Goal: Find specific page/section

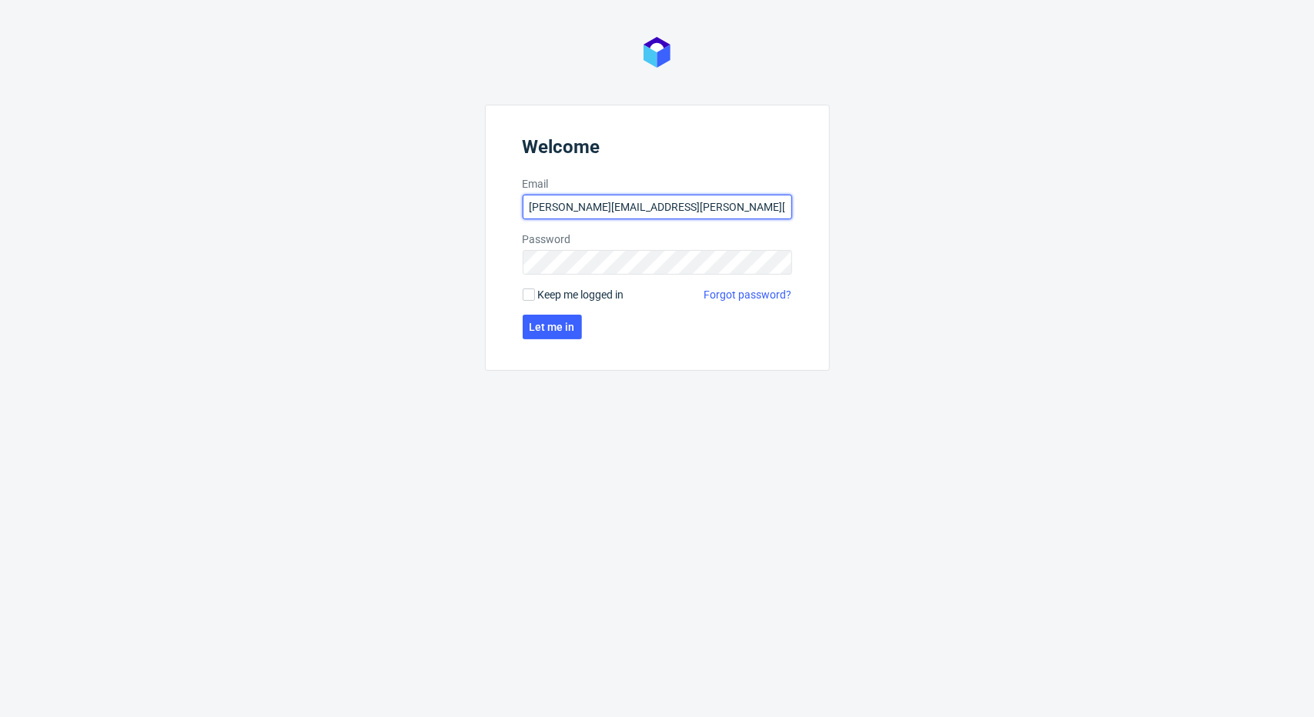
click at [729, 205] on input "[PERSON_NAME][EMAIL_ADDRESS][PERSON_NAME][DOMAIN_NAME]" at bounding box center [656, 207] width 269 height 25
type input "[PERSON_NAME][EMAIL_ADDRESS][PERSON_NAME][DOMAIN_NAME]"
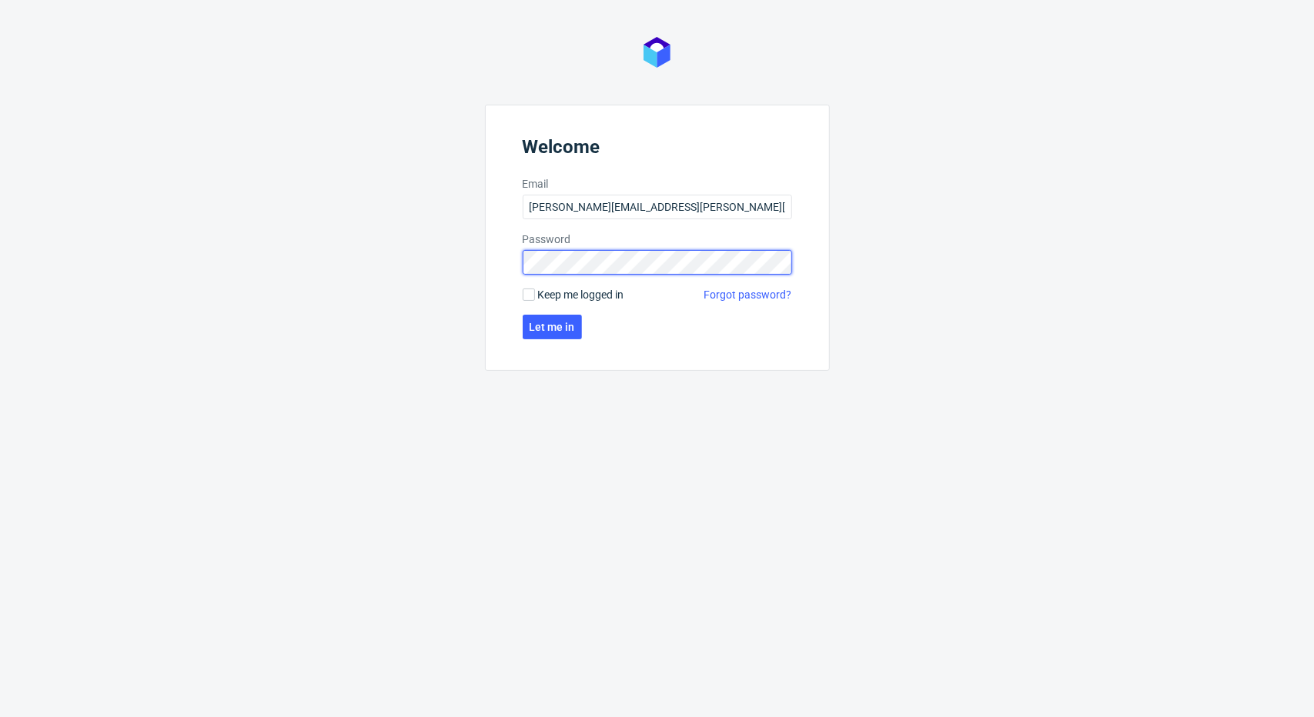
click at [417, 267] on div "Welcome Email [PERSON_NAME][EMAIL_ADDRESS][PERSON_NAME][DOMAIN_NAME] Password K…" at bounding box center [657, 358] width 1314 height 717
click button "Let me in" at bounding box center [551, 327] width 59 height 25
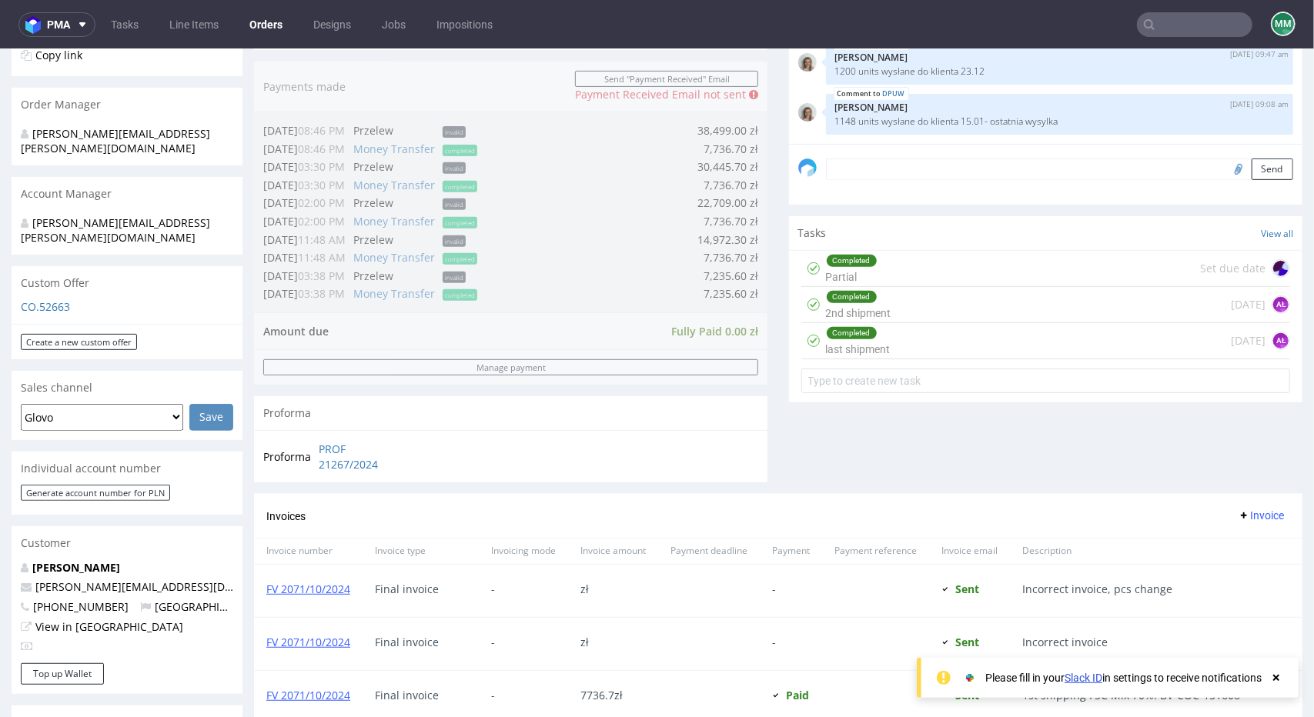
scroll to position [539, 0]
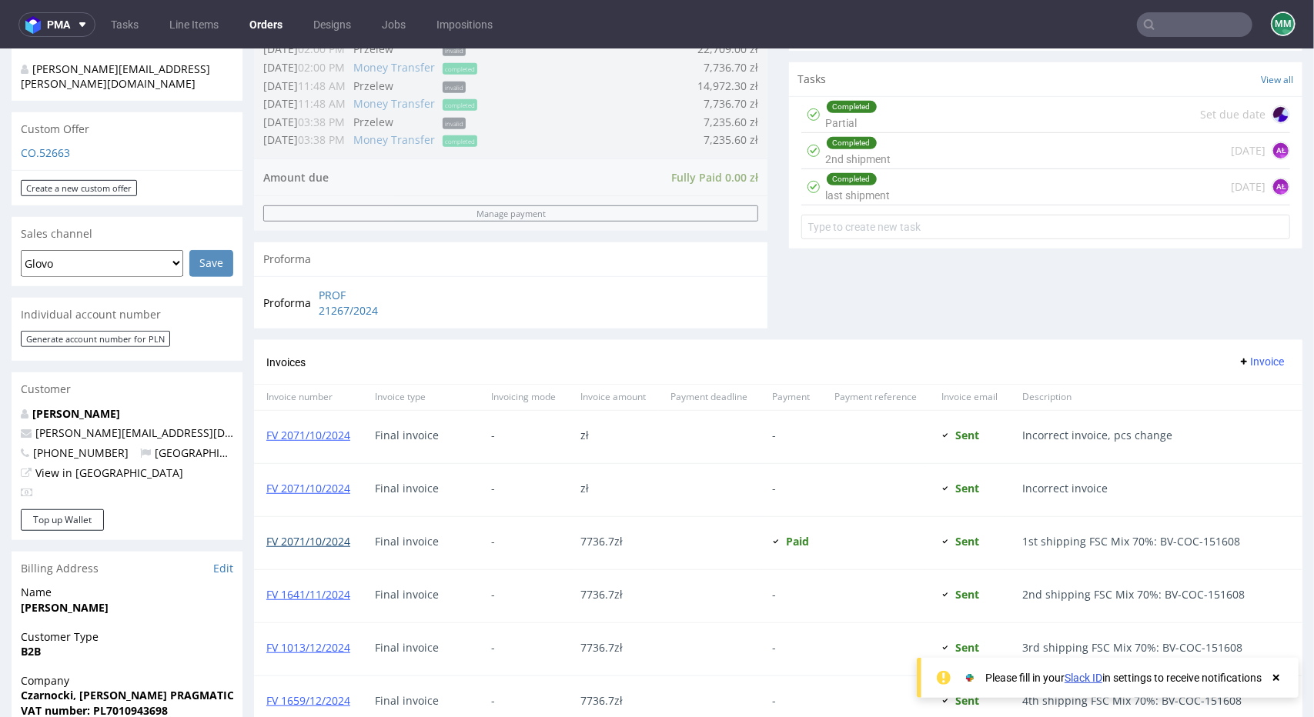
click at [291, 542] on link "FV 2071/10/2024" at bounding box center [308, 540] width 84 height 15
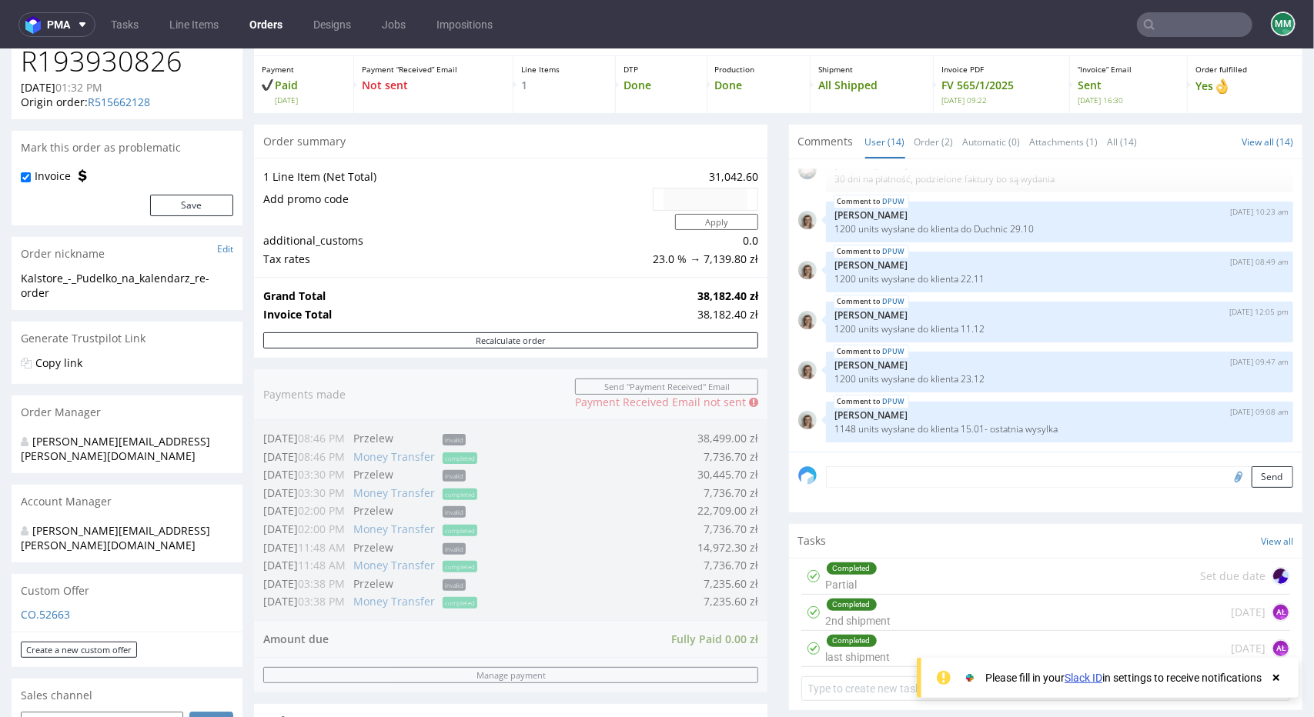
scroll to position [0, 0]
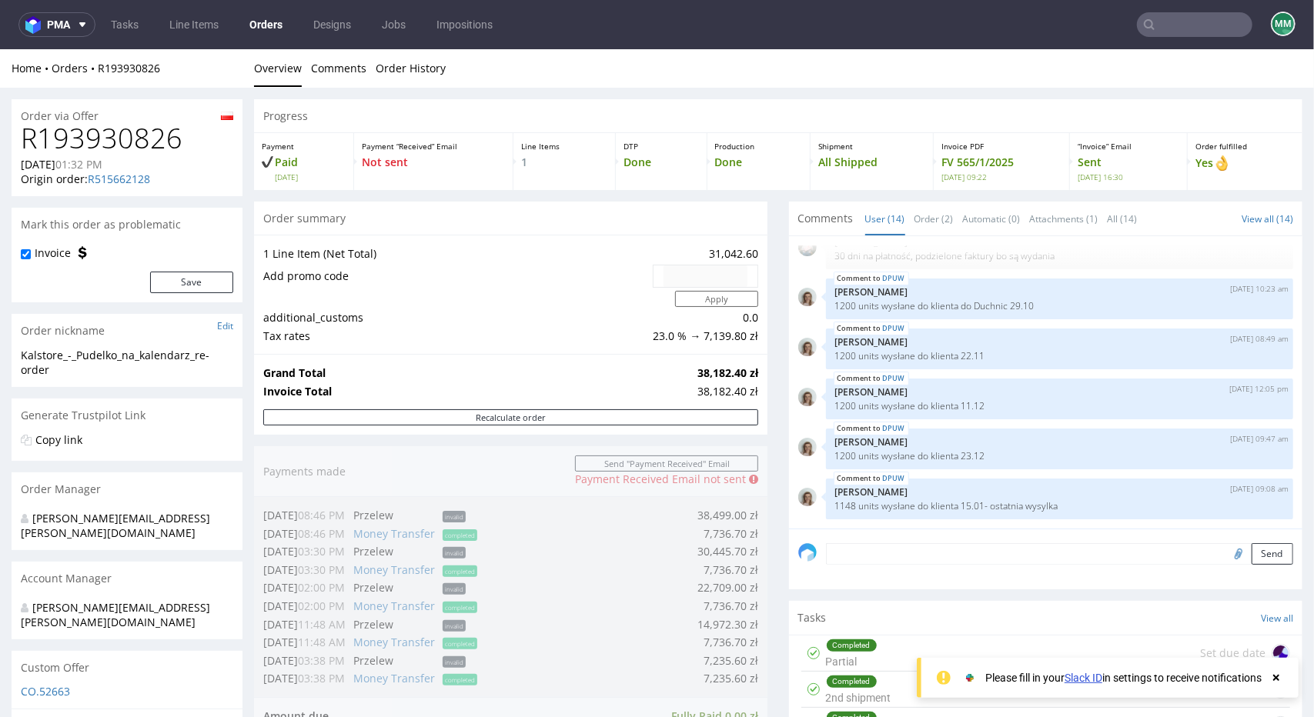
click at [1151, 15] on input "text" at bounding box center [1194, 24] width 115 height 25
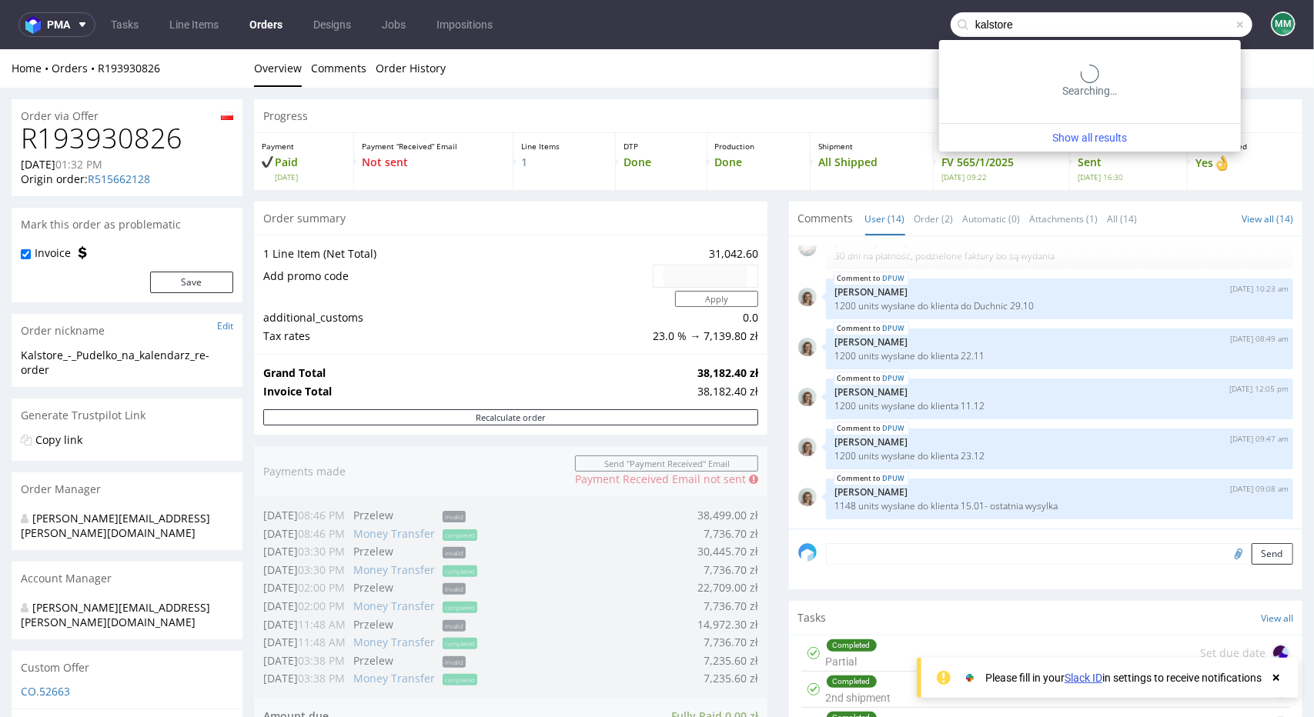
type input "kalstore"
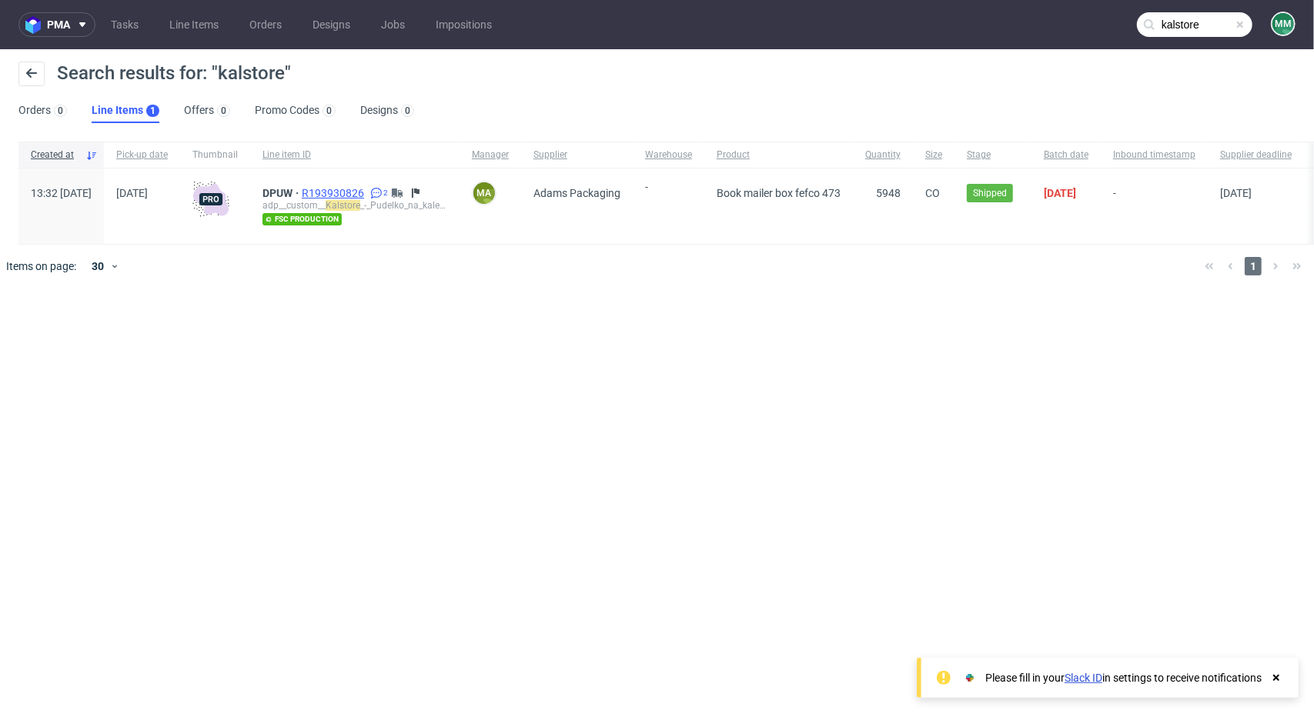
click at [359, 193] on span "R193930826" at bounding box center [334, 193] width 65 height 12
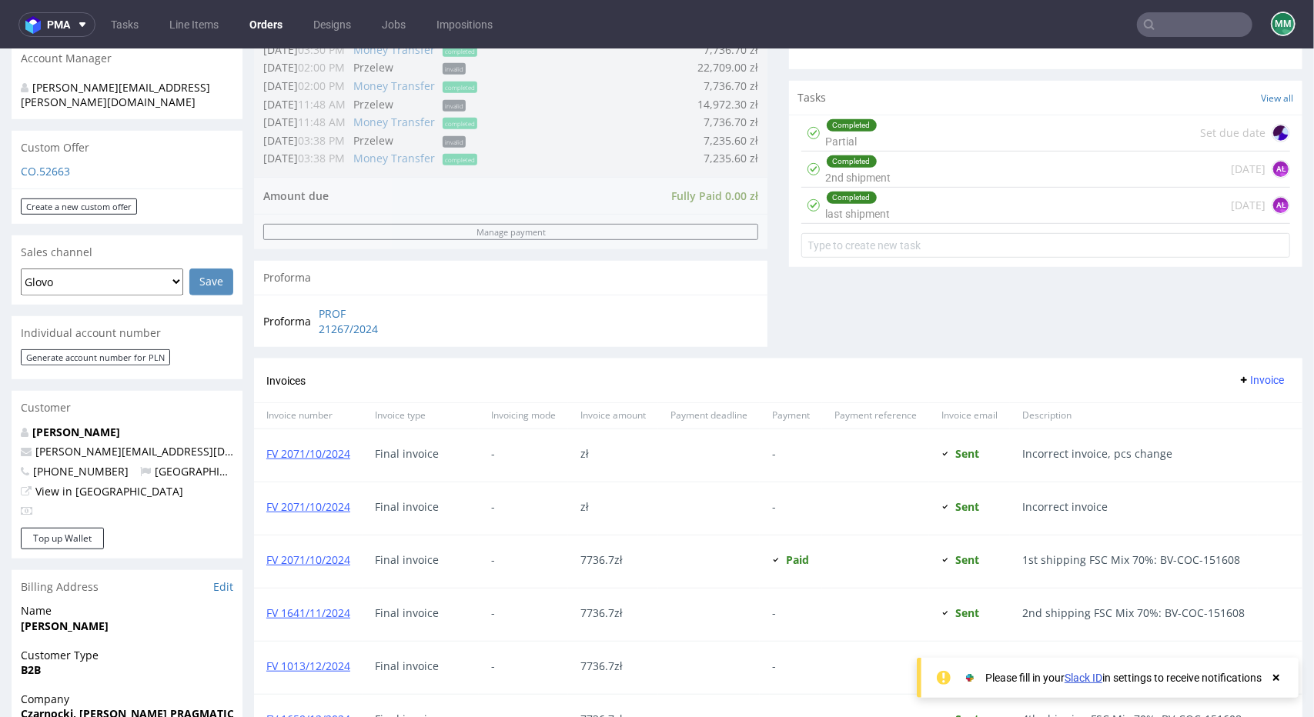
scroll to position [616, 0]
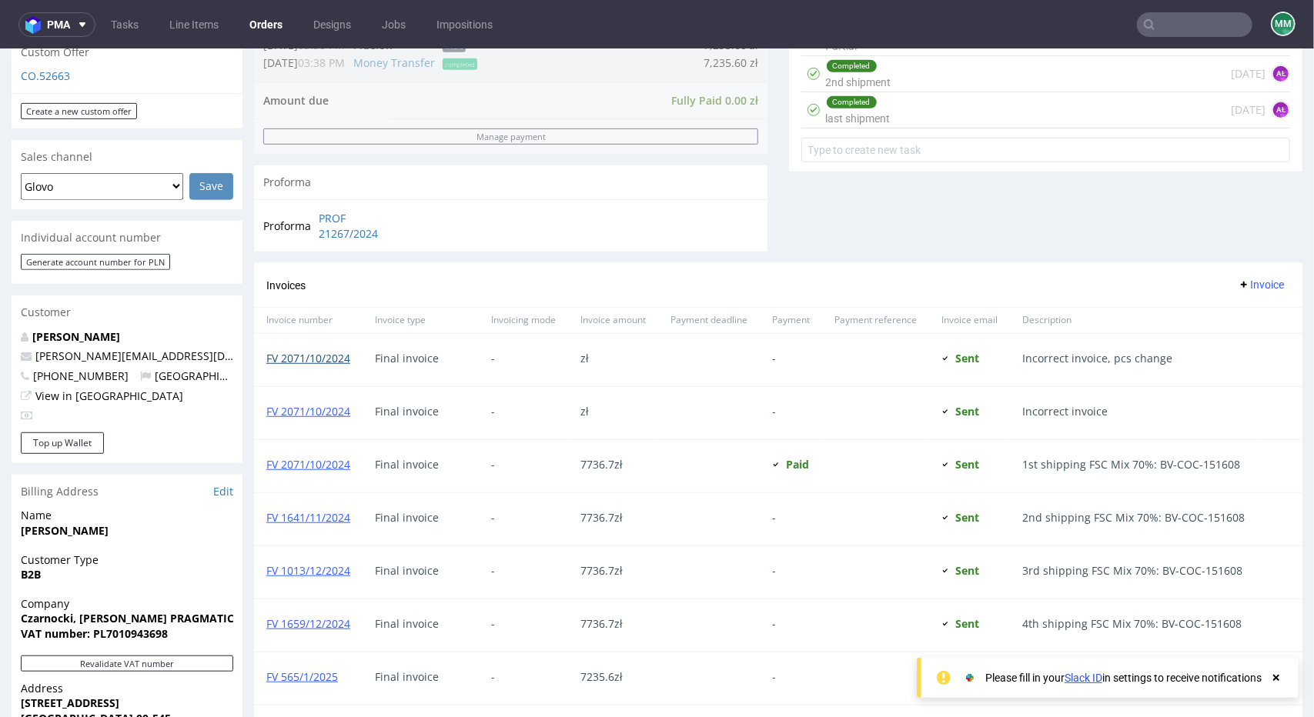
click at [312, 362] on link "FV 2071/10/2024" at bounding box center [308, 357] width 84 height 15
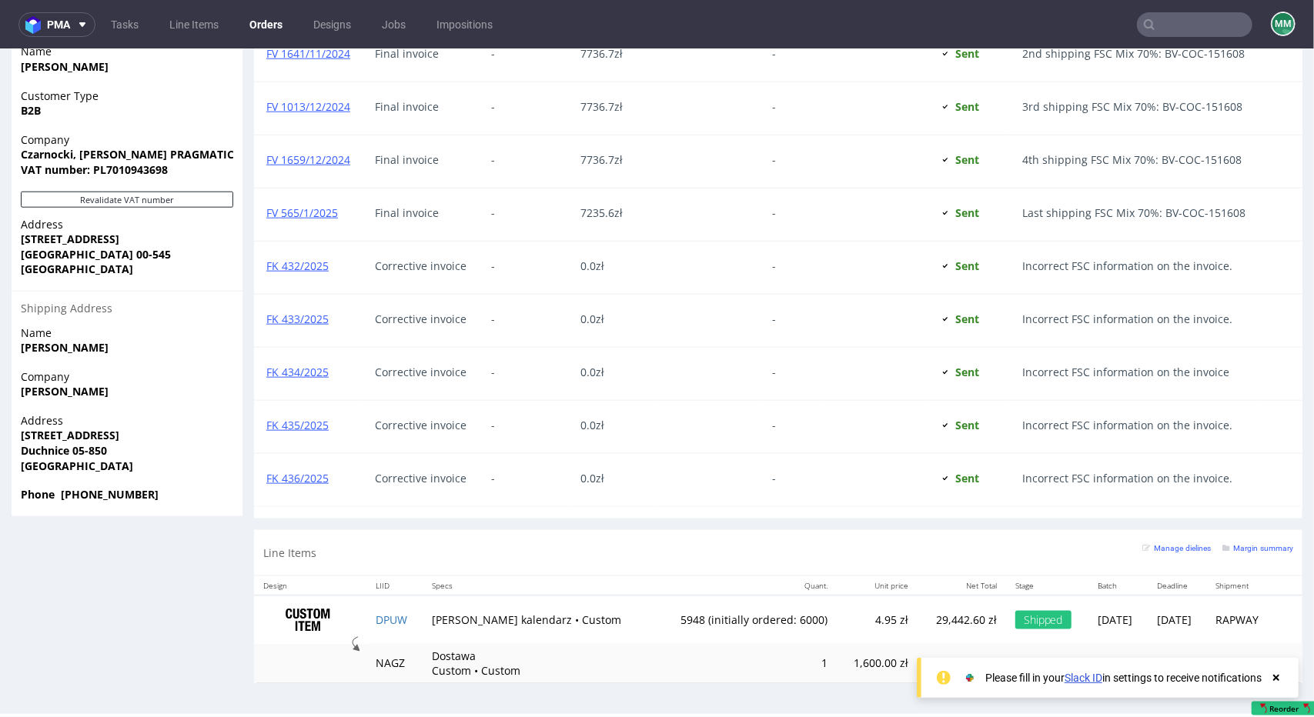
scroll to position [4, 0]
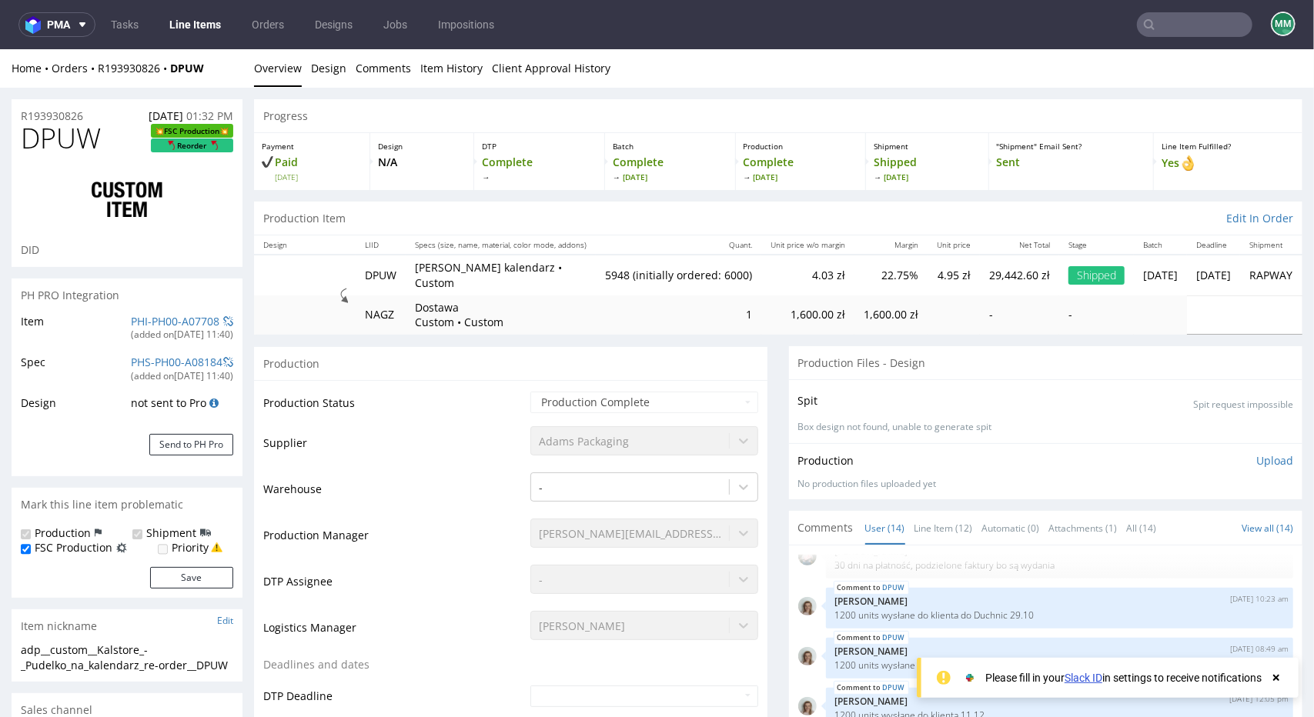
click at [1188, 28] on input "text" at bounding box center [1194, 24] width 115 height 25
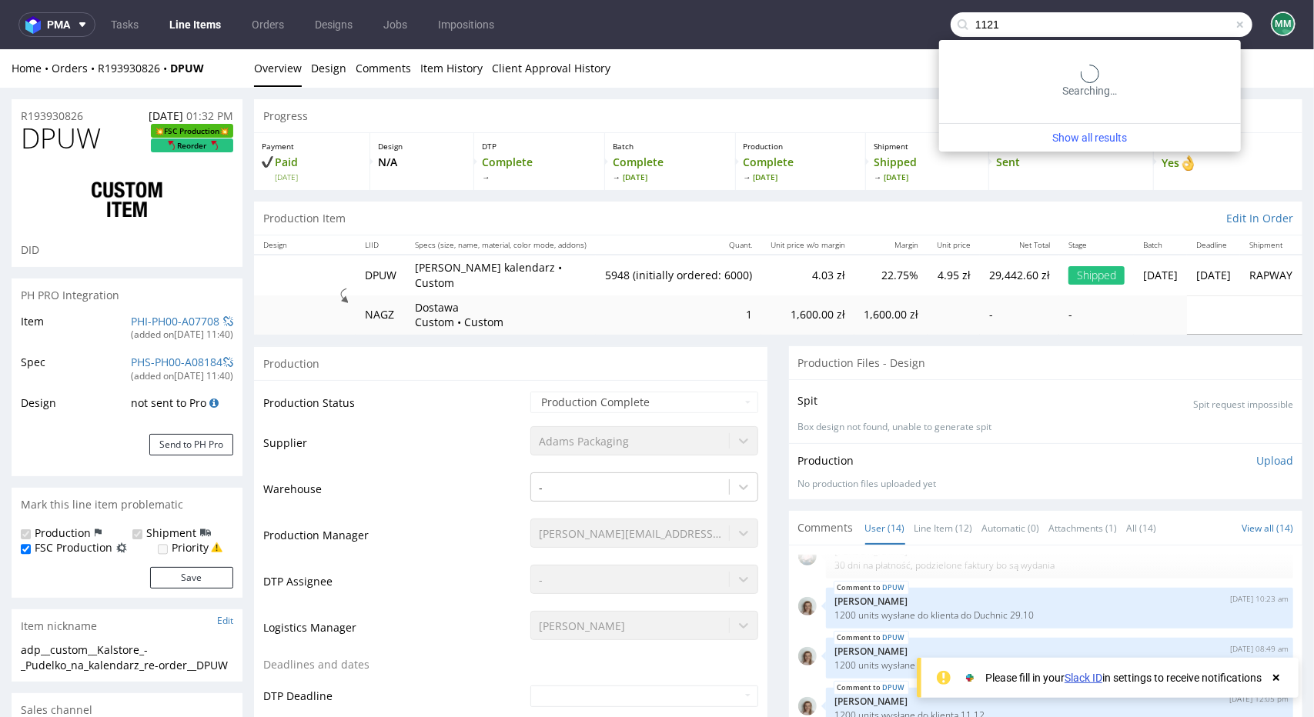
type input "1121"
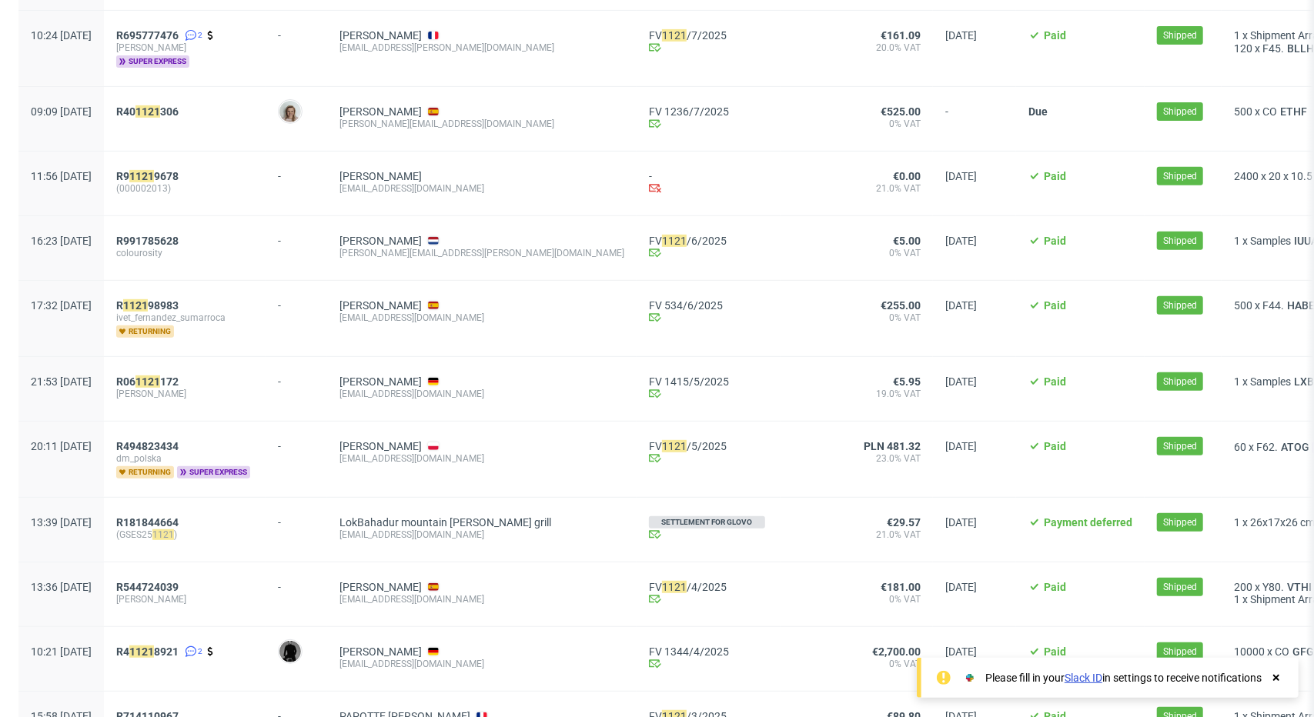
scroll to position [693, 0]
